Goal: Information Seeking & Learning: Compare options

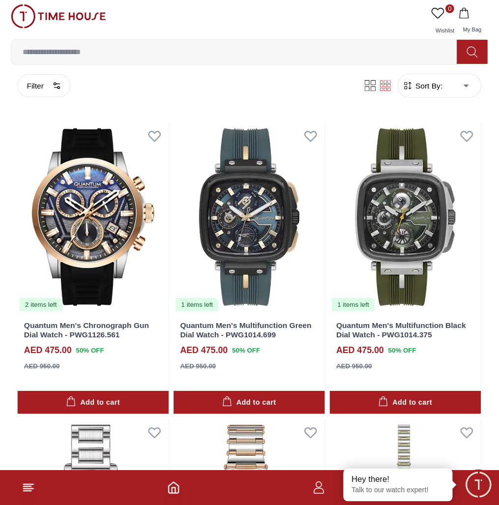
scroll to position [148, 0]
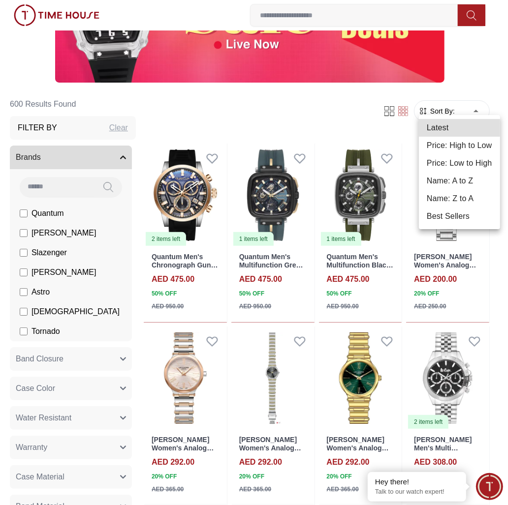
click at [447, 168] on li "Price: Low to High" at bounding box center [459, 163] width 81 height 18
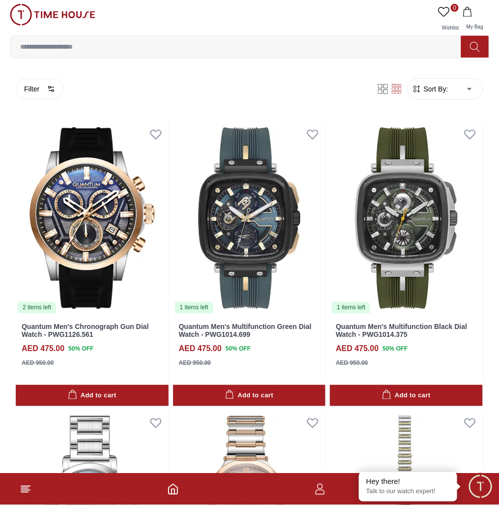
type input "*"
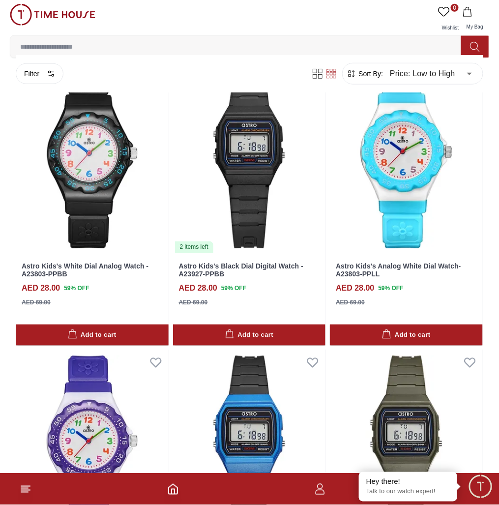
scroll to position [273, 0]
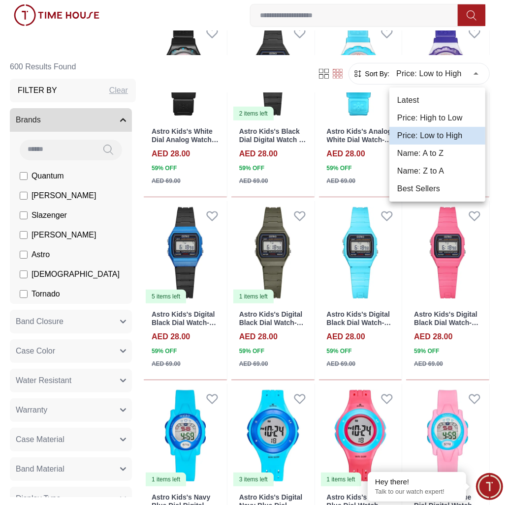
click at [449, 132] on div at bounding box center [254, 252] width 508 height 505
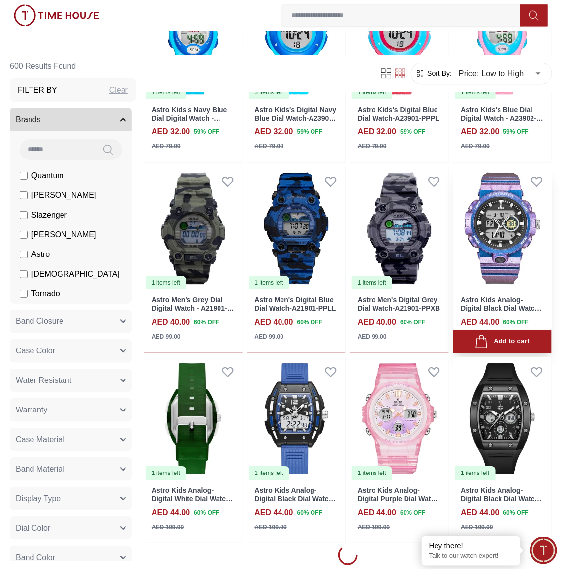
scroll to position [1011, 0]
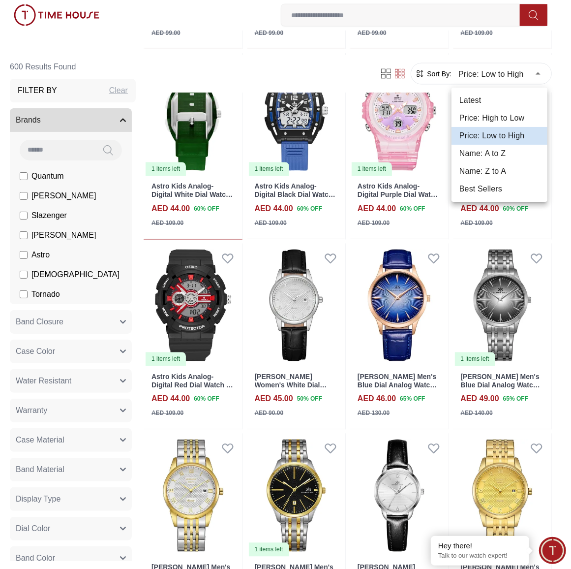
click at [449, 260] on div at bounding box center [285, 284] width 571 height 569
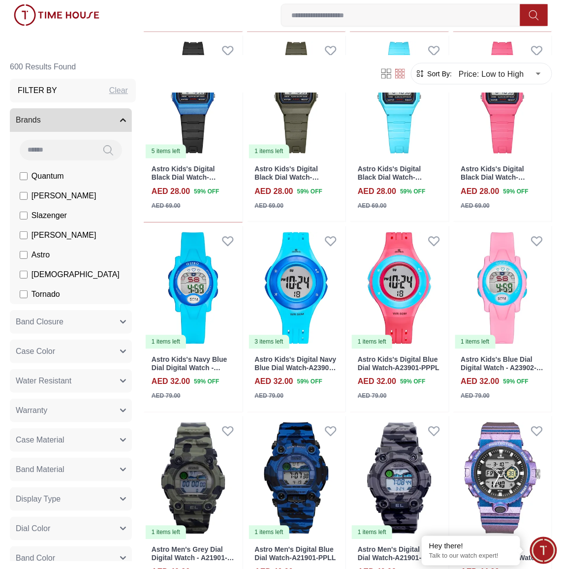
scroll to position [827, 0]
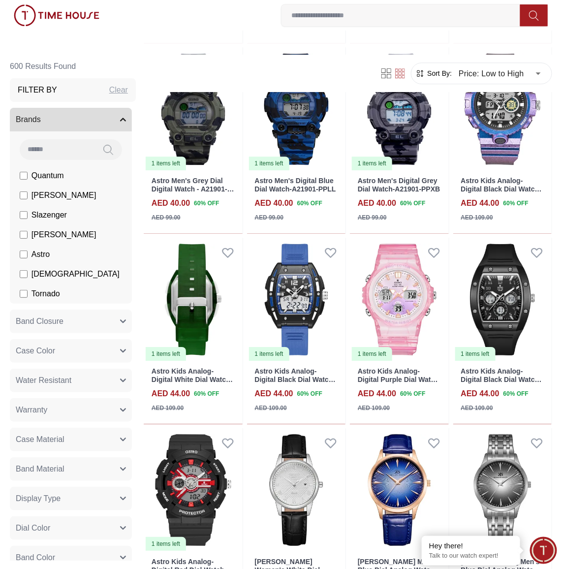
click at [449, 260] on section "600 Results Found Filter By Clear Brands Quantum Lee Cooper Slazenger Kenneth S…" at bounding box center [281, 412] width 562 height 1975
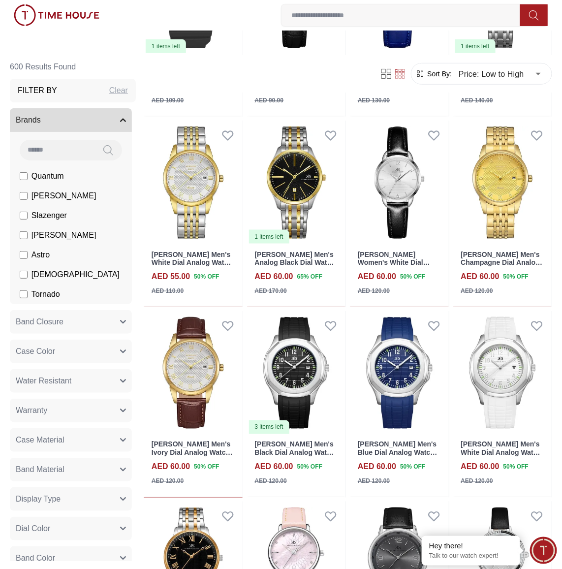
scroll to position [1821, 0]
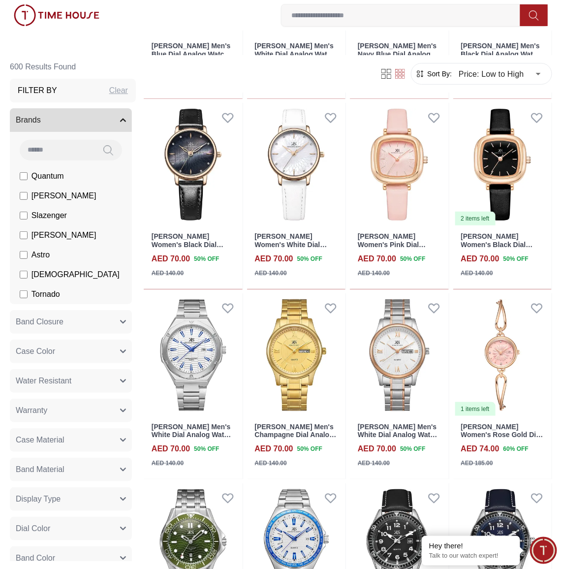
scroll to position [2319, 0]
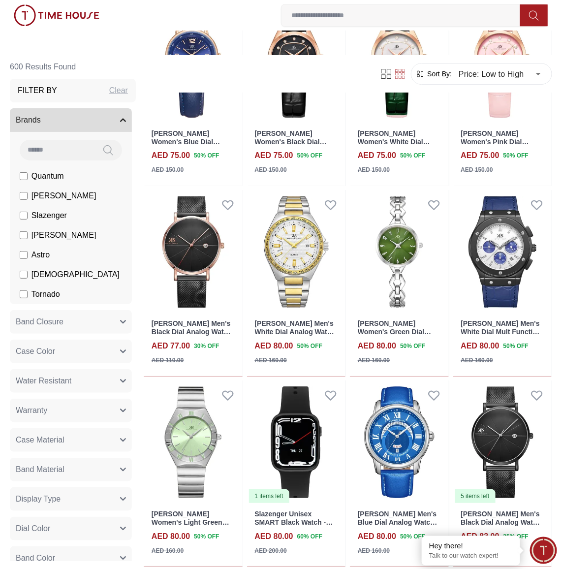
scroll to position [3191, 0]
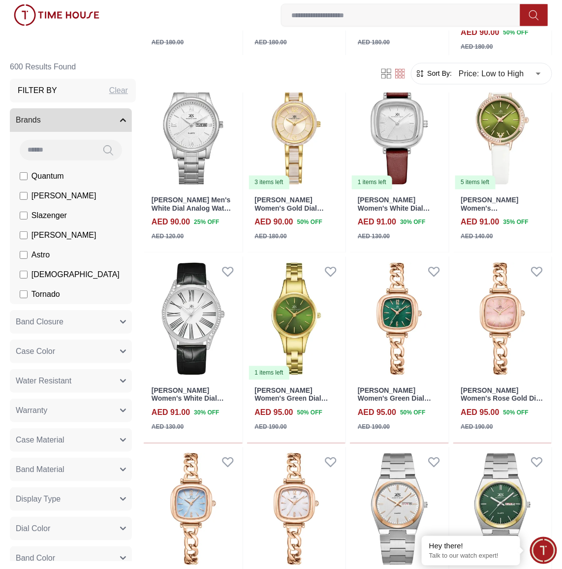
scroll to position [5472, 0]
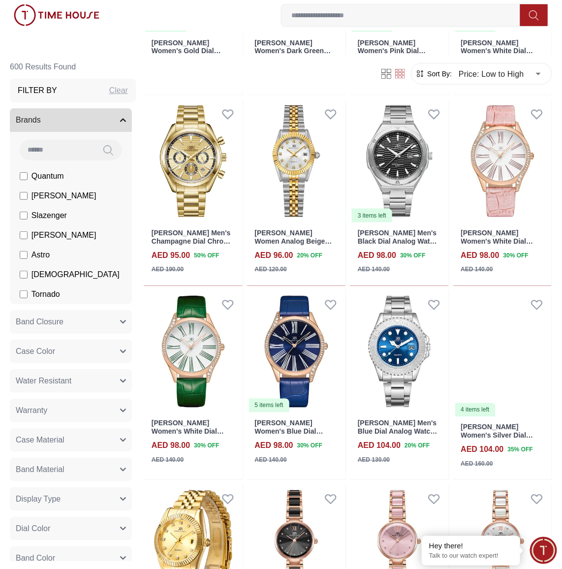
scroll to position [6411, 0]
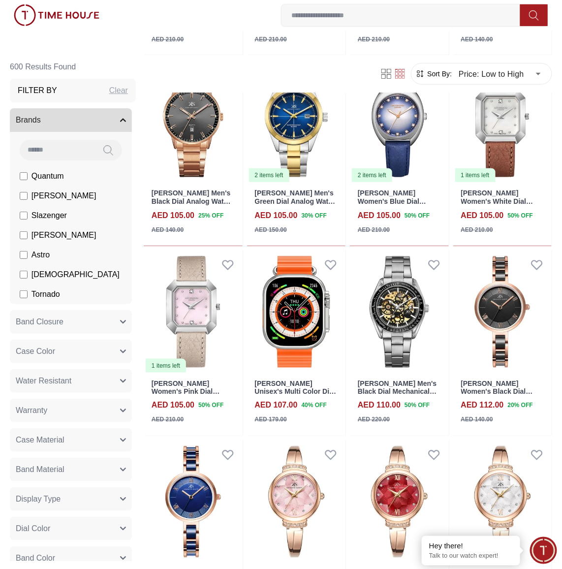
scroll to position [7255, 0]
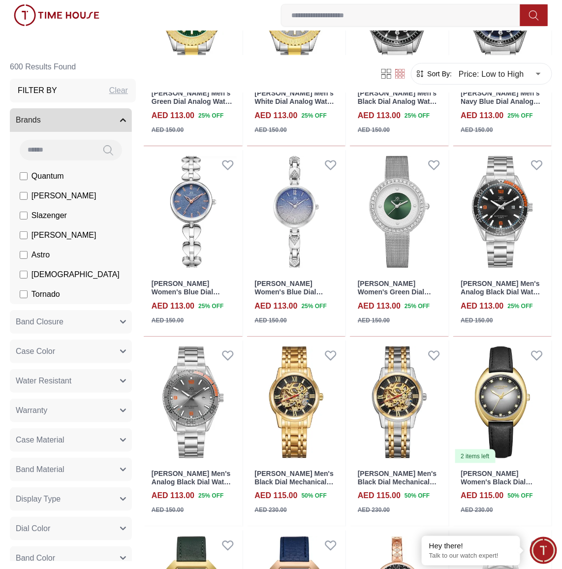
scroll to position [7967, 0]
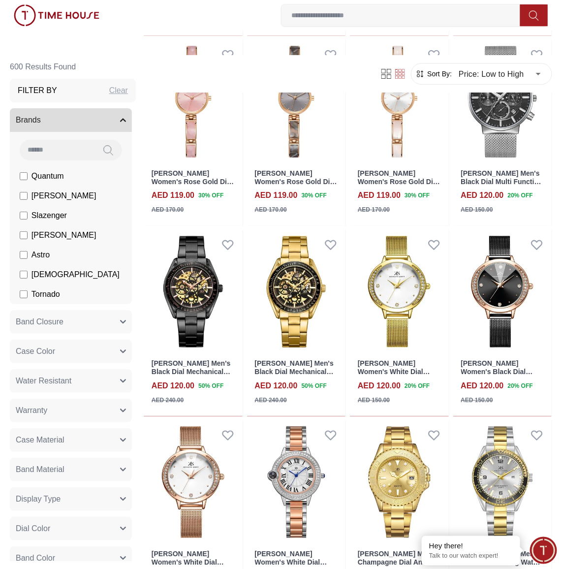
scroll to position [9292, 0]
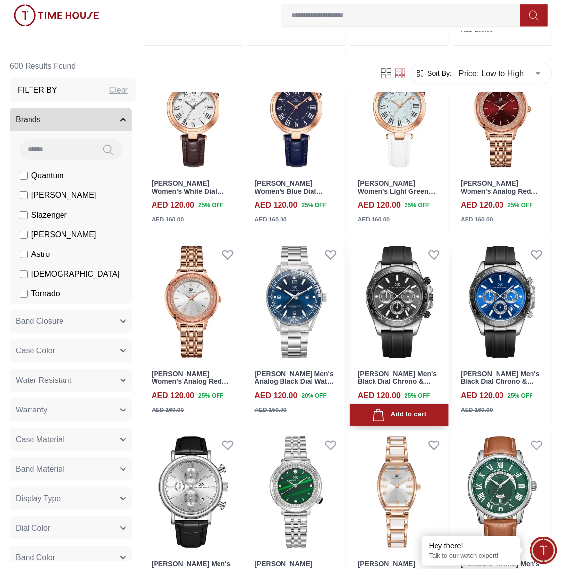
scroll to position [10231, 0]
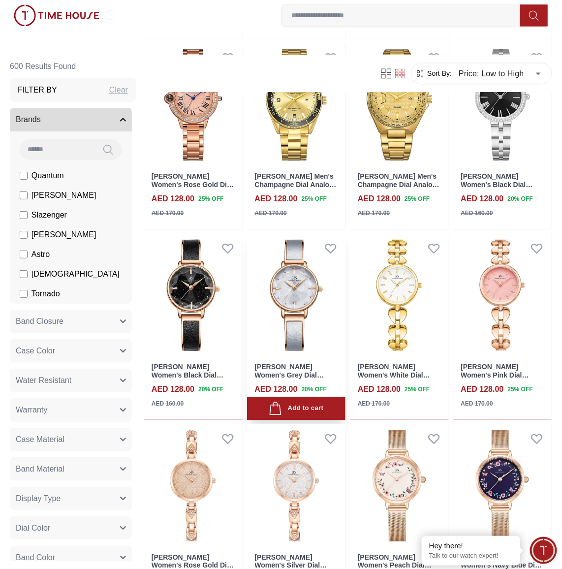
scroll to position [11047, 0]
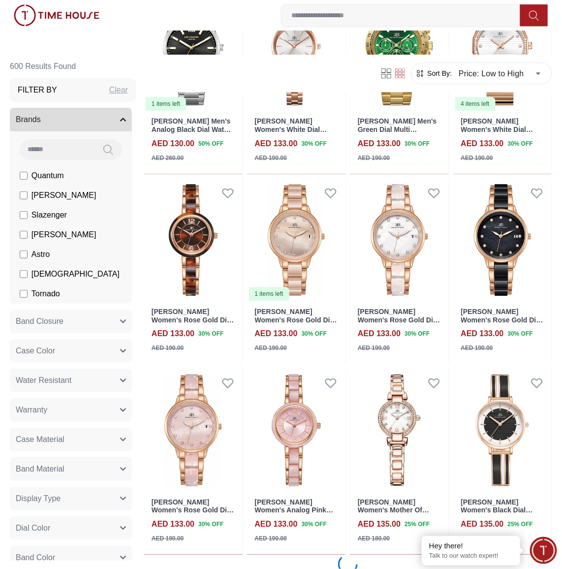
scroll to position [12623, 0]
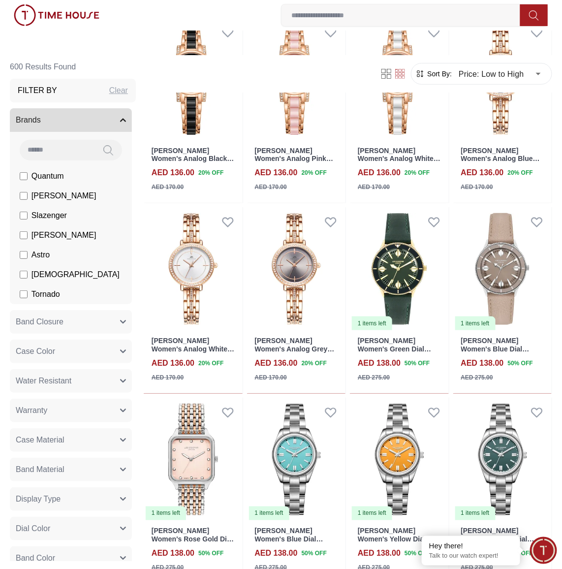
scroll to position [14116, 0]
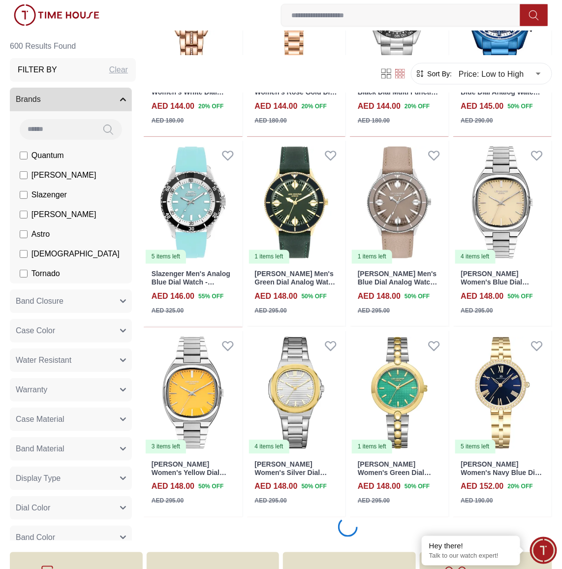
scroll to position [15234, 0]
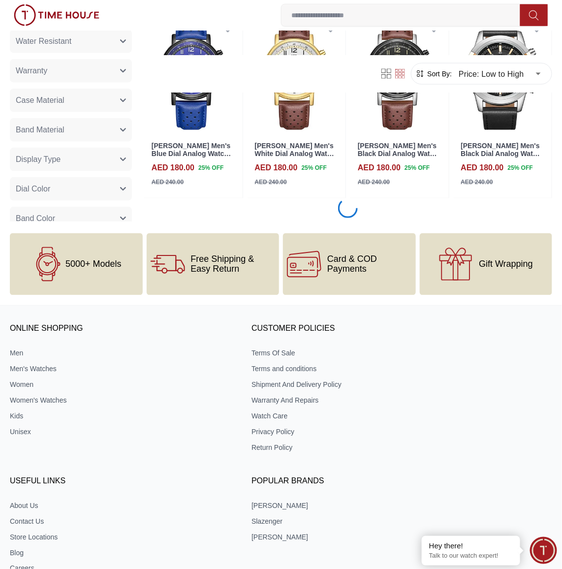
scroll to position [17224, 0]
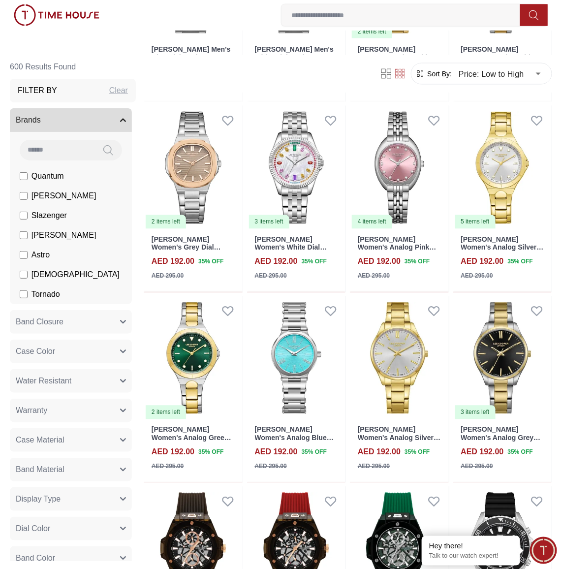
scroll to position [18974, 0]
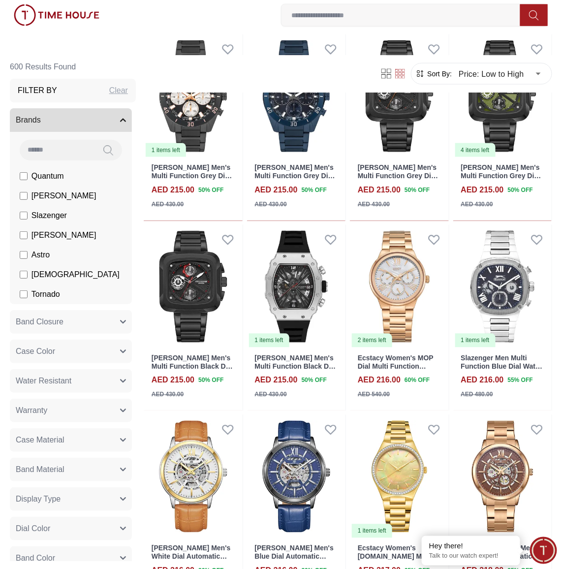
scroll to position [20773, 0]
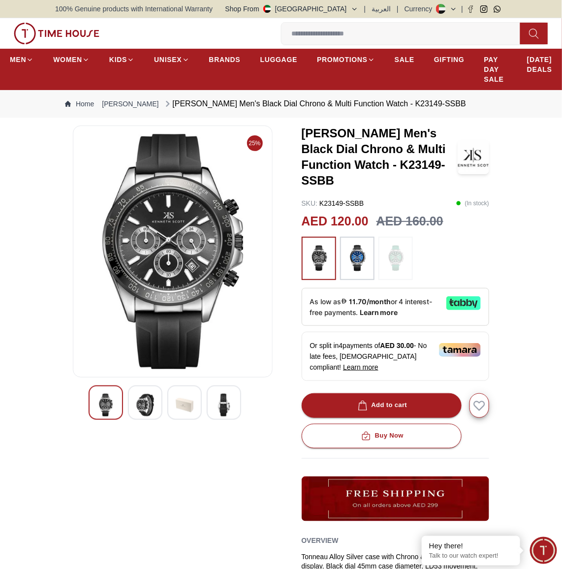
click at [134, 411] on div at bounding box center [145, 402] width 34 height 34
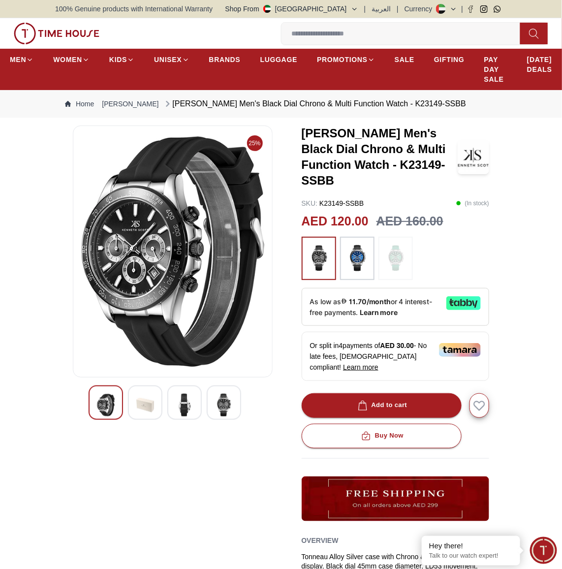
click at [215, 403] on img at bounding box center [224, 405] width 18 height 23
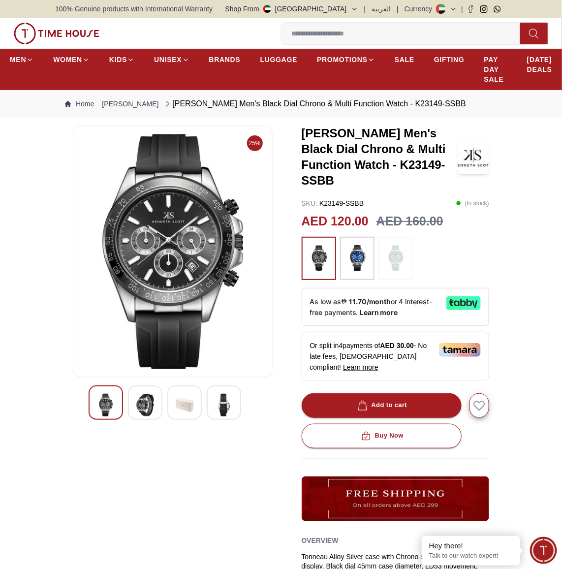
click at [237, 404] on div at bounding box center [224, 402] width 34 height 34
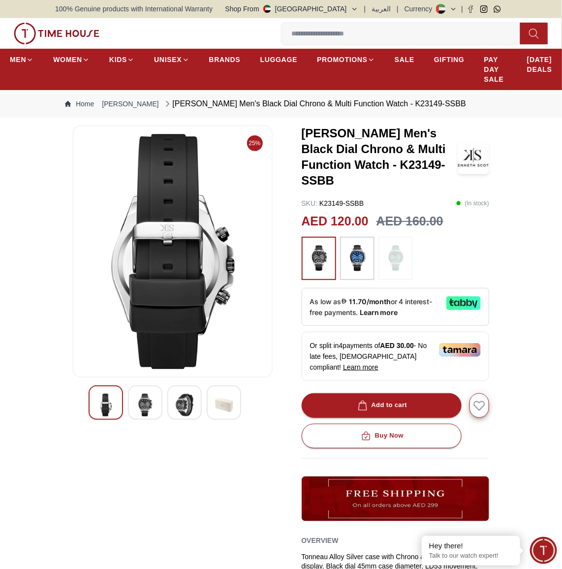
click at [156, 404] on div at bounding box center [145, 402] width 34 height 34
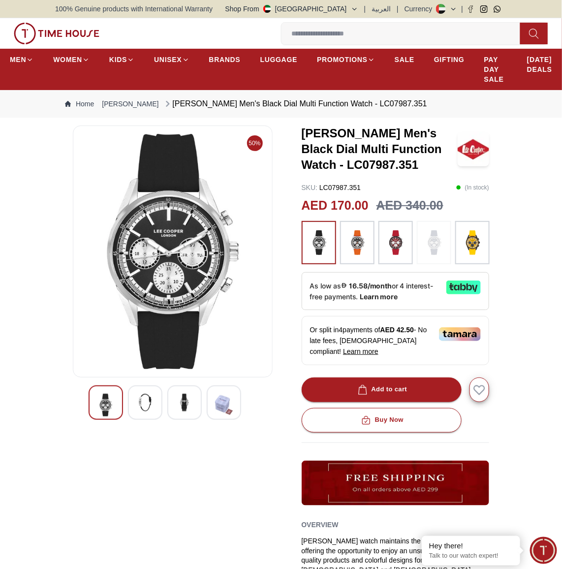
click at [185, 394] on img at bounding box center [185, 403] width 18 height 18
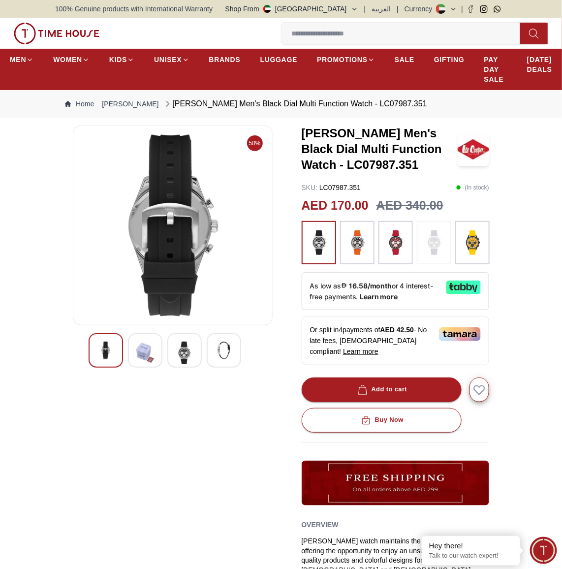
click at [101, 364] on div at bounding box center [106, 350] width 34 height 34
click at [185, 352] on img at bounding box center [185, 352] width 18 height 23
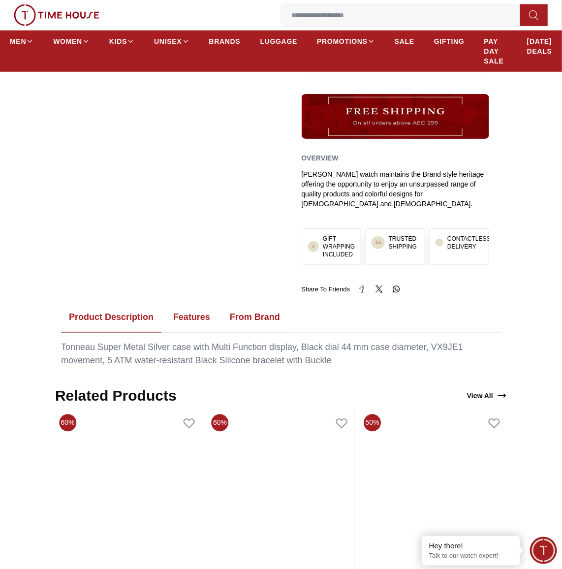
scroll to position [431, 0]
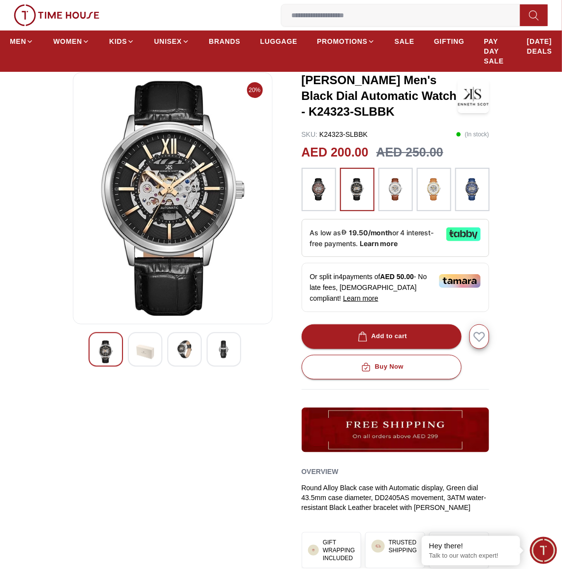
scroll to position [123, 0]
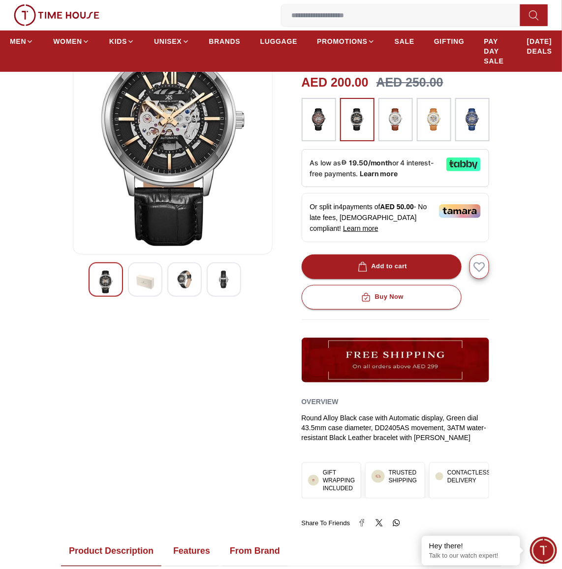
click at [222, 290] on div at bounding box center [224, 279] width 34 height 34
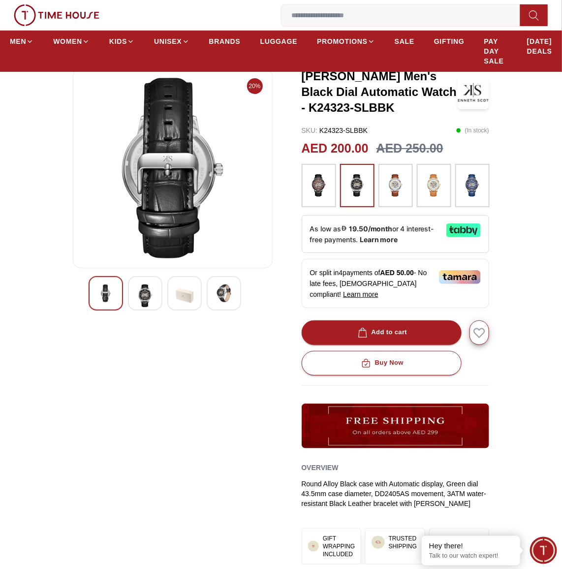
scroll to position [0, 0]
